Goal: Task Accomplishment & Management: Use online tool/utility

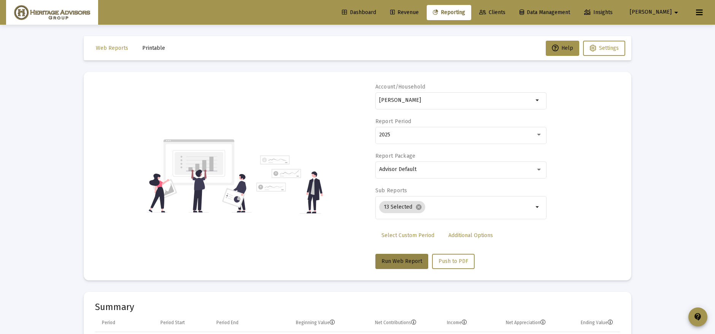
select select "View all"
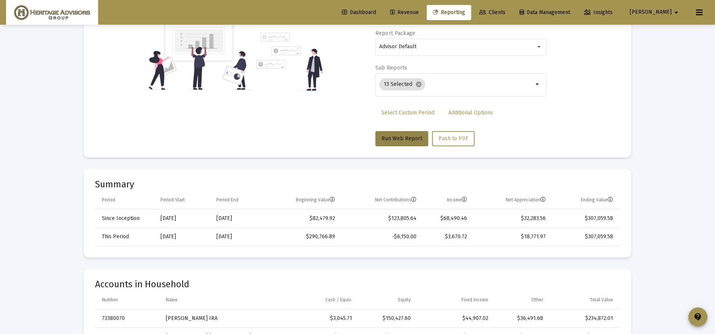
scroll to position [42, 0]
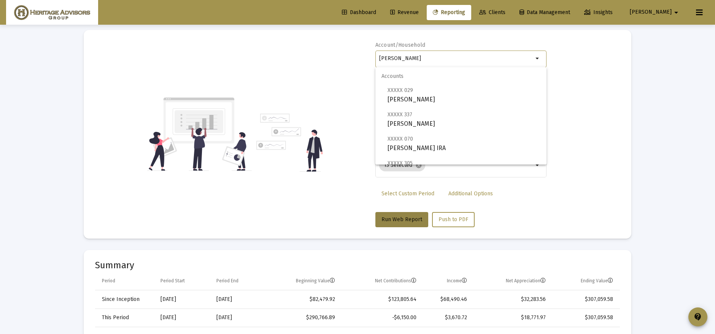
drag, startPoint x: 479, startPoint y: 58, endPoint x: 275, endPoint y: 87, distance: 206.4
click at [272, 86] on div "Account/Household [PERSON_NAME] Household arrow_drop_down Report Period 2025 Re…" at bounding box center [357, 134] width 525 height 186
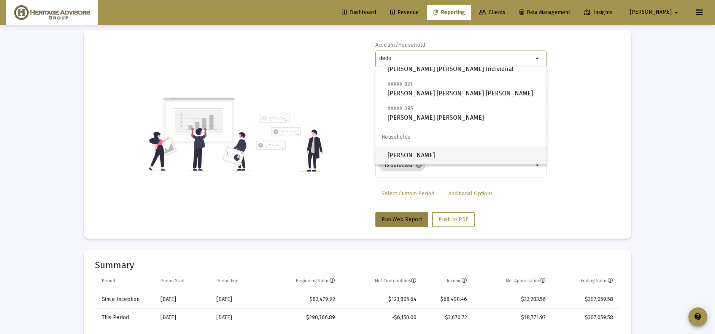
click at [467, 149] on span "[PERSON_NAME]" at bounding box center [464, 155] width 153 height 18
type input "[PERSON_NAME]"
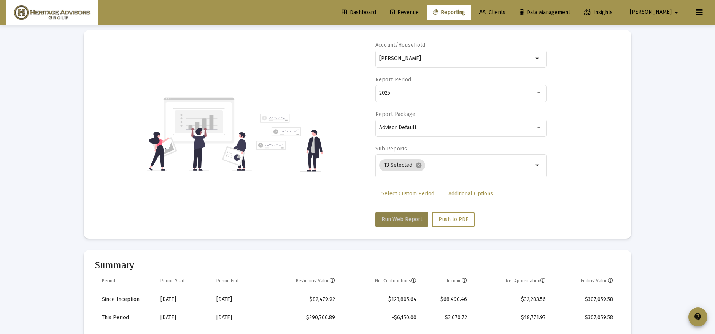
click at [394, 220] on span "Run Web Report" at bounding box center [402, 219] width 41 height 6
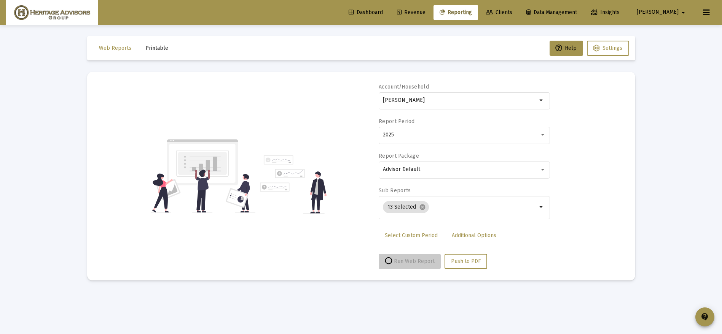
select select "View all"
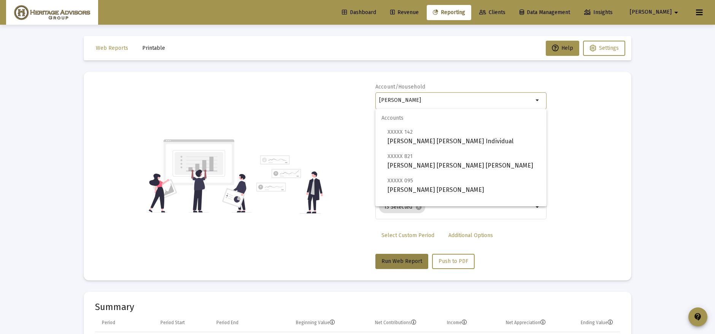
drag, startPoint x: 454, startPoint y: 100, endPoint x: 273, endPoint y: 104, distance: 181.2
click at [273, 104] on div "Account/Household [PERSON_NAME] Household arrow_drop_down Report Period 2025 Re…" at bounding box center [357, 176] width 525 height 186
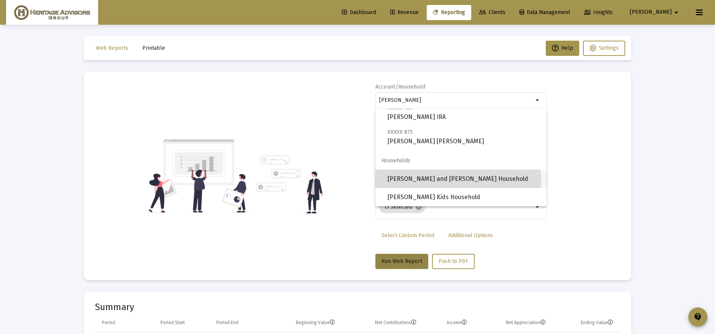
click at [458, 180] on span "[PERSON_NAME] and [PERSON_NAME] Household" at bounding box center [464, 179] width 153 height 18
type input "[PERSON_NAME] and [PERSON_NAME] Household"
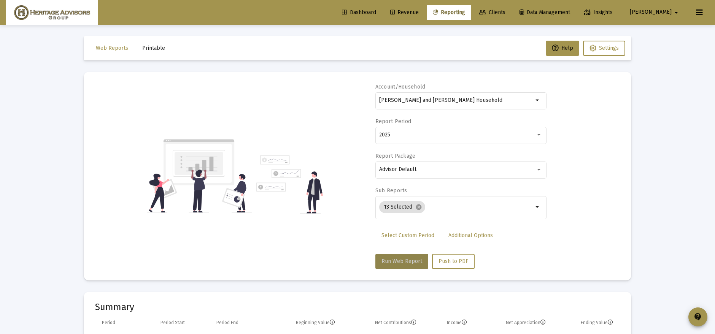
click at [410, 264] on button "Run Web Report" at bounding box center [402, 261] width 53 height 15
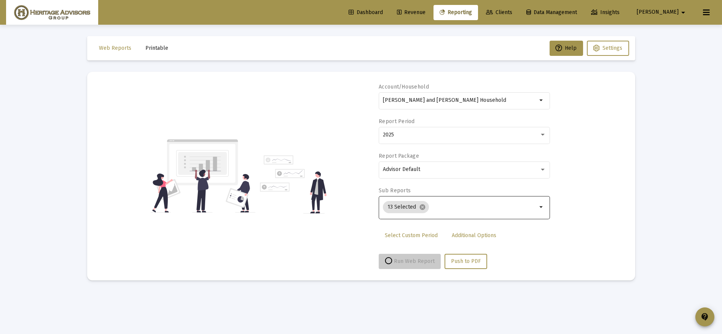
select select "View all"
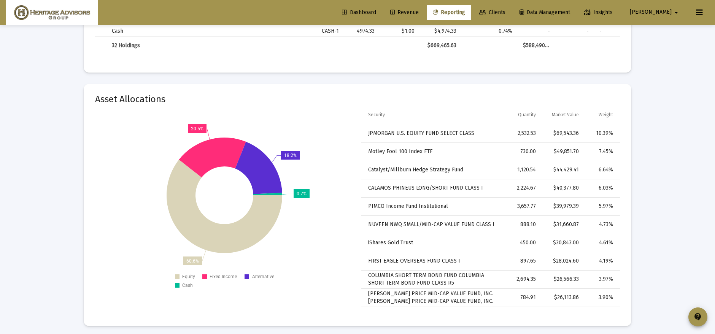
scroll to position [1888, 0]
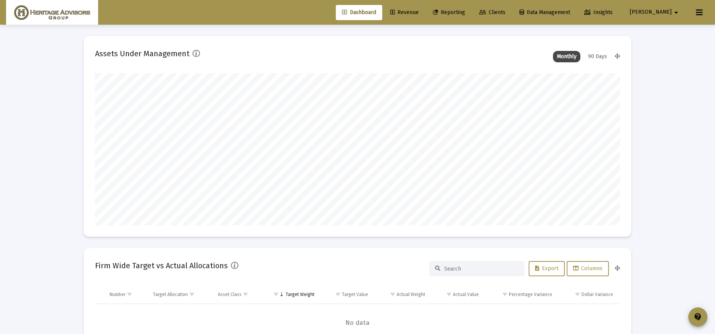
click at [465, 9] on span "Reporting" at bounding box center [449, 12] width 32 height 6
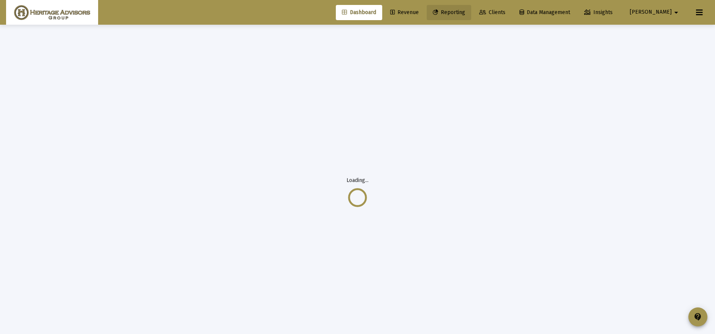
select select "View all"
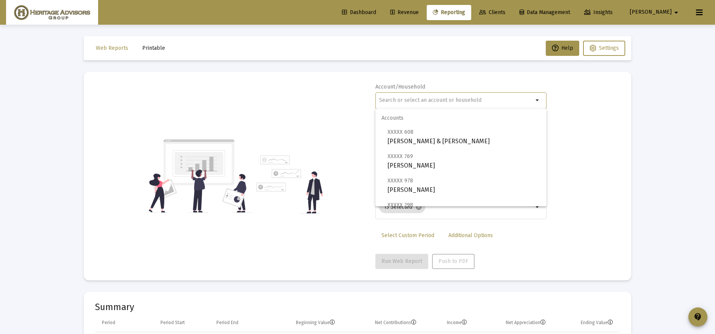
click at [460, 99] on input "text" at bounding box center [456, 100] width 154 height 6
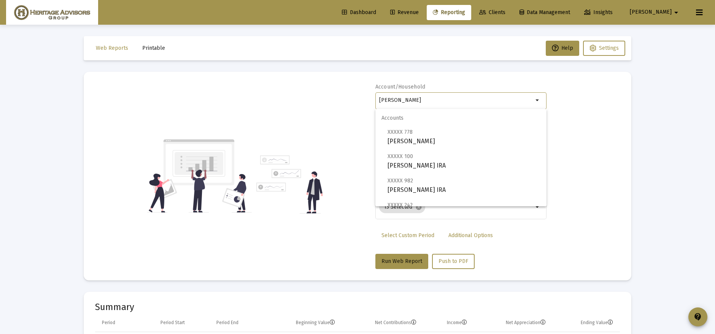
scroll to position [54, 0]
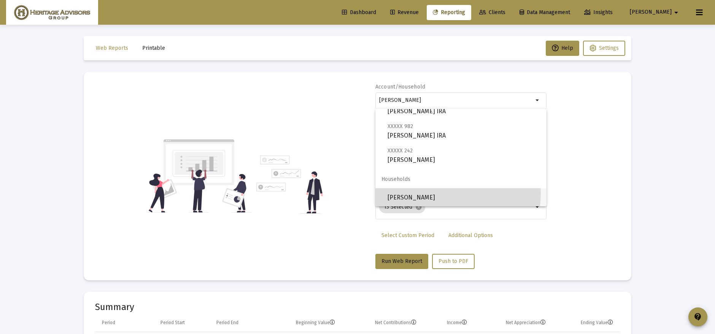
click at [438, 192] on span "[PERSON_NAME]" at bounding box center [464, 198] width 153 height 18
type input "[PERSON_NAME]"
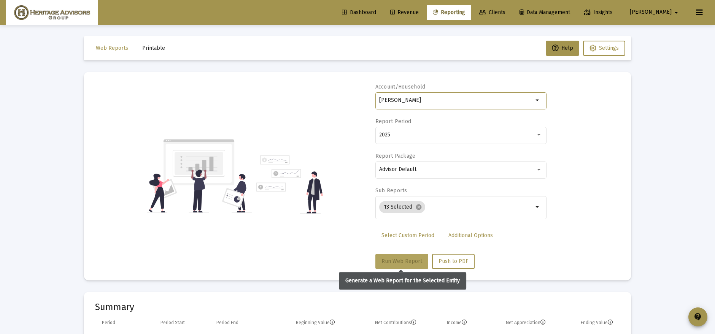
click at [391, 254] on button "Run Web Report" at bounding box center [402, 261] width 53 height 15
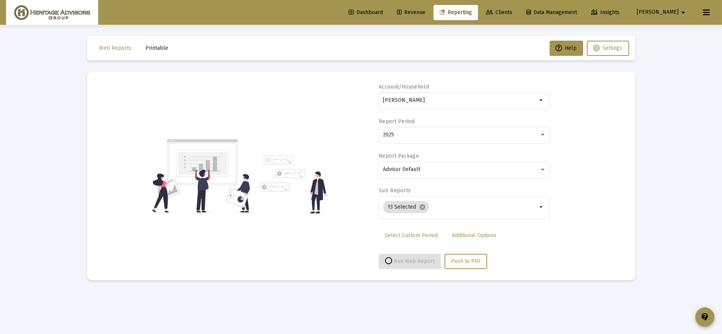
select select "View all"
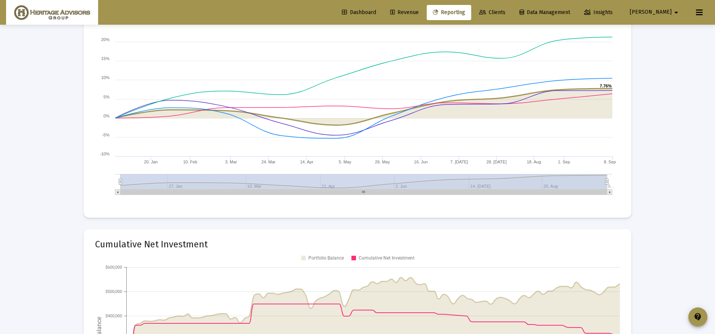
scroll to position [1010, 0]
